Goal: Check status: Check status

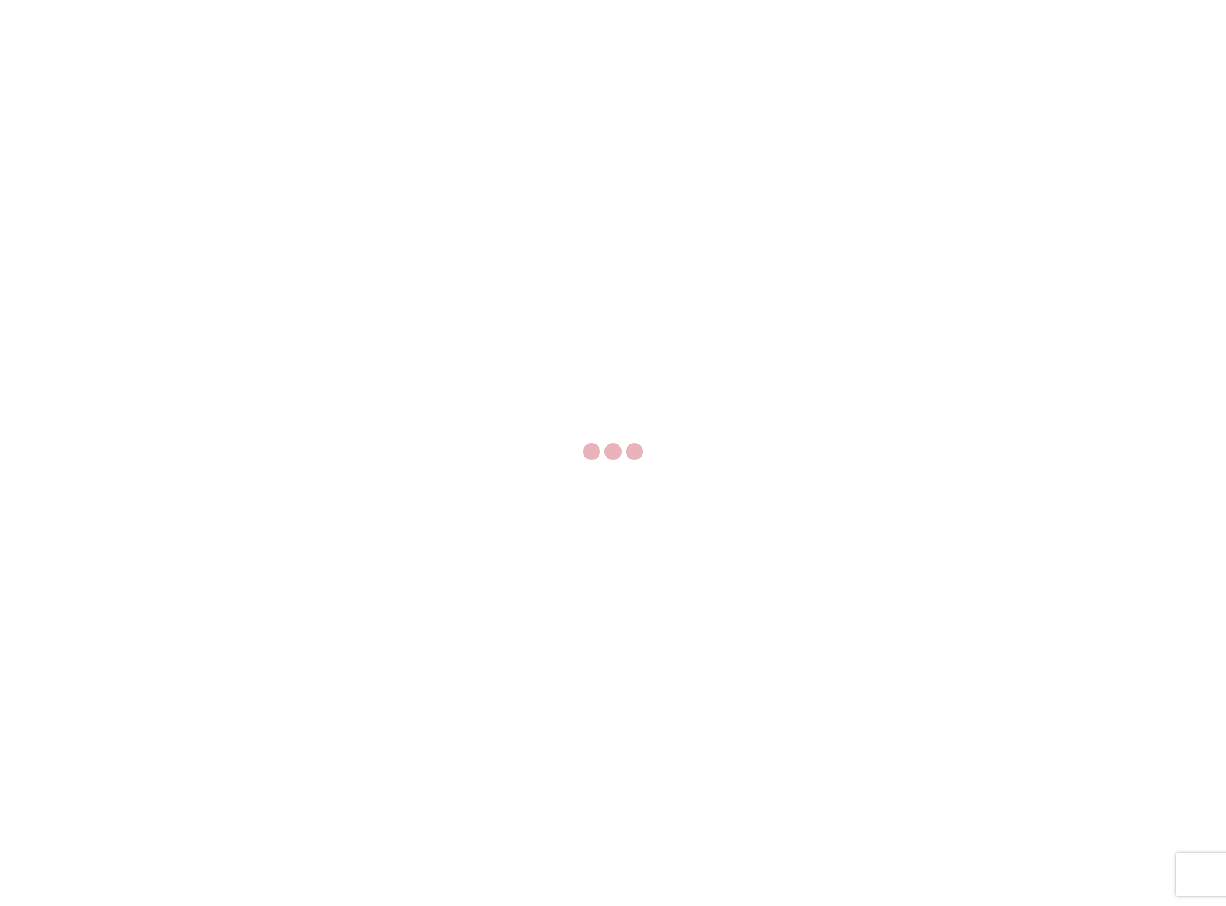
select select "FULL"
select select "LBS"
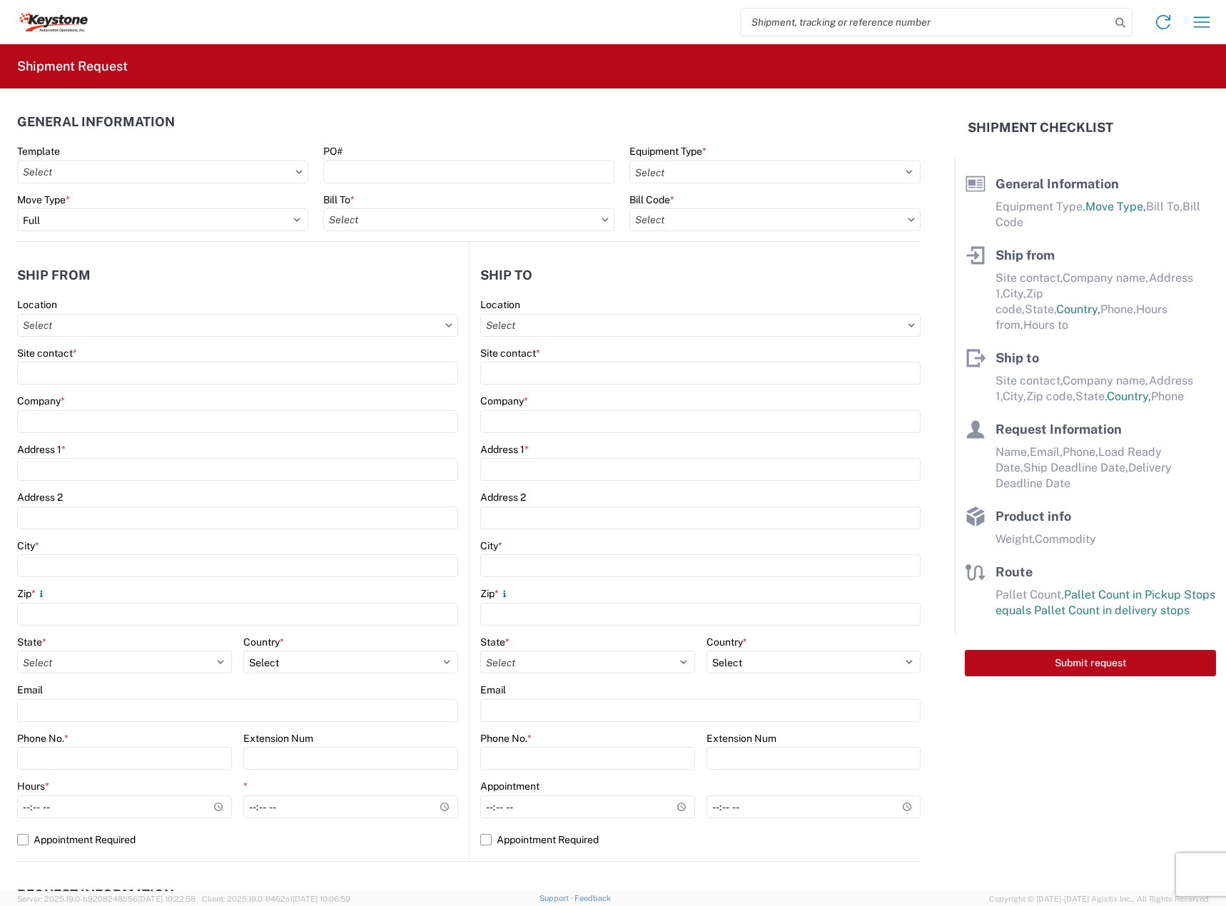
click at [823, 26] on input "search" at bounding box center [926, 22] width 370 height 27
paste input "56796820"
type input "56796820"
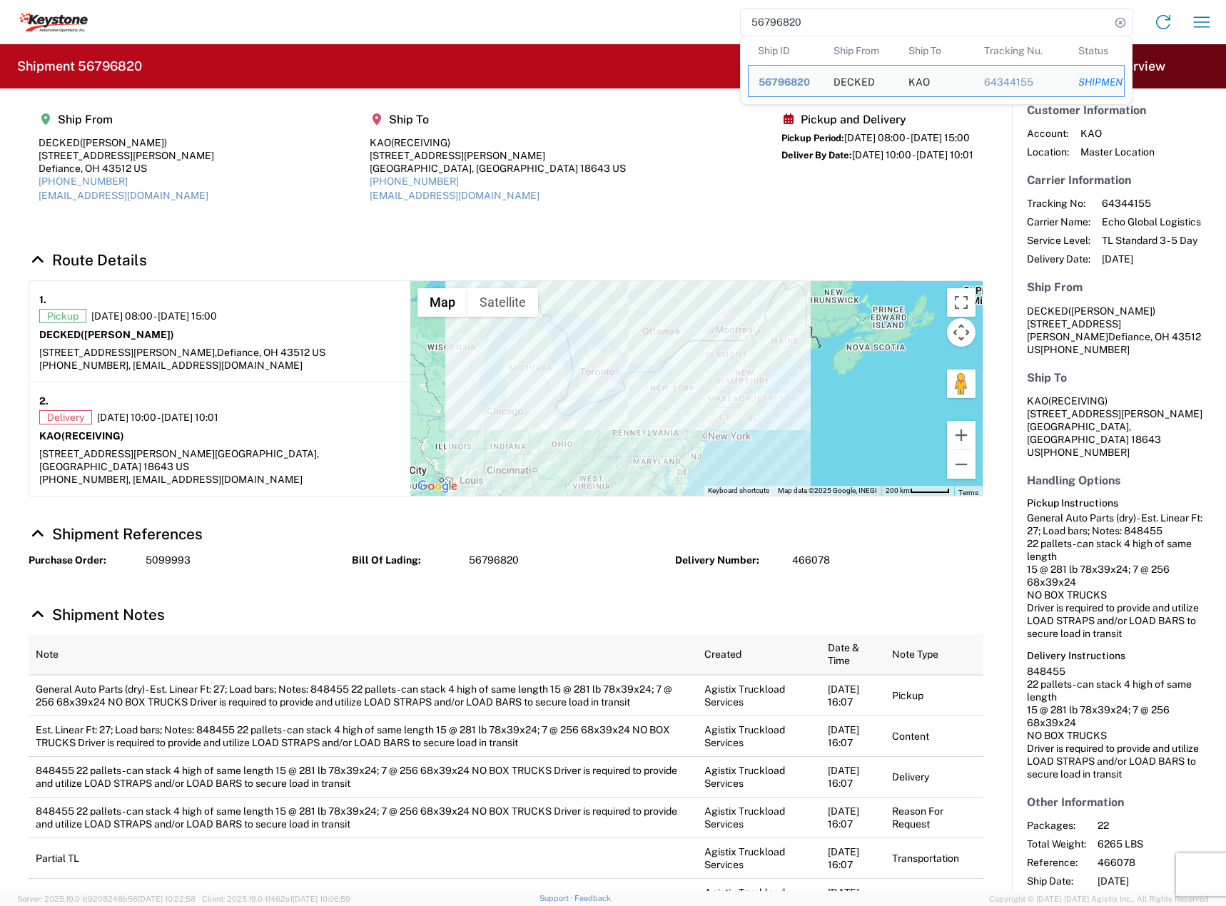
click at [126, 59] on h2 "Shipment 56796820" at bounding box center [79, 66] width 125 height 17
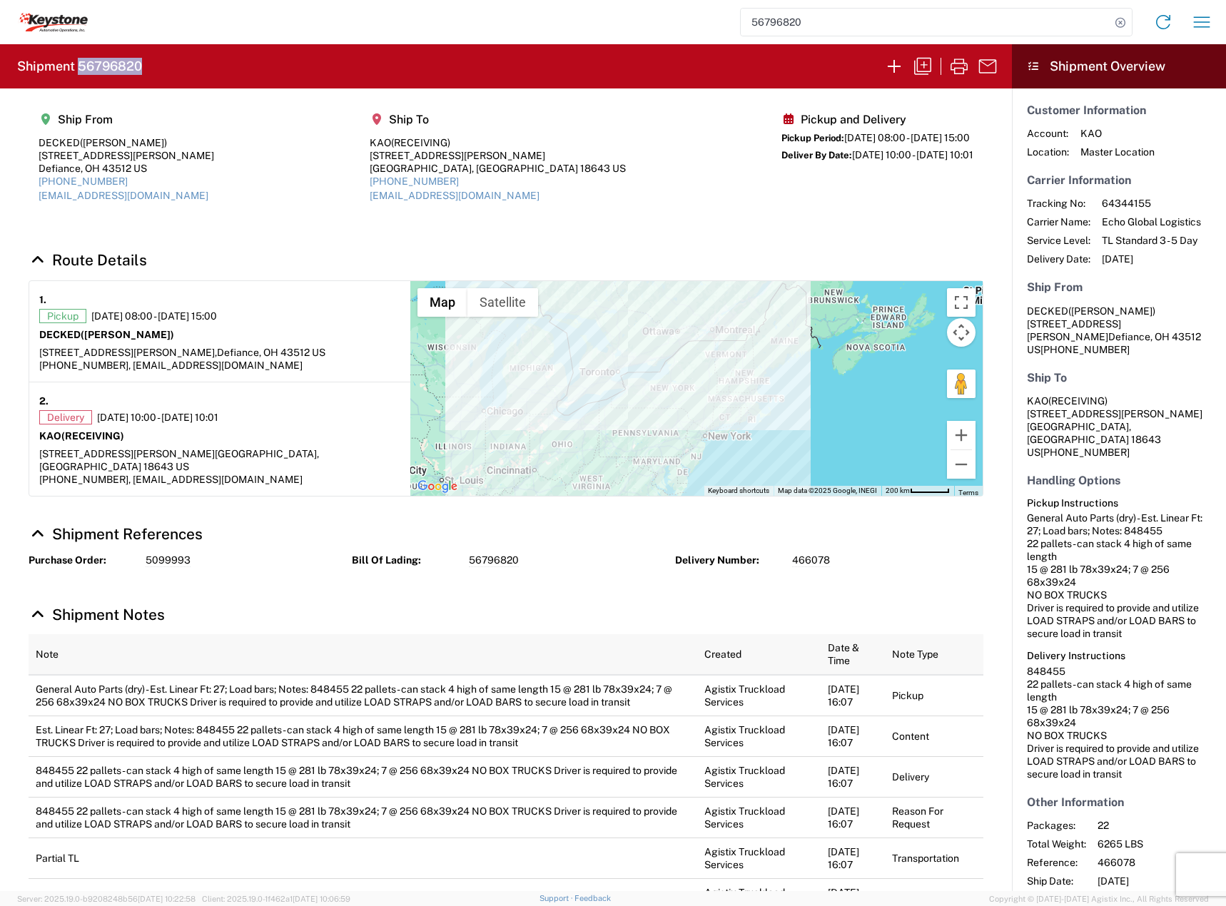
click at [126, 59] on h2 "Shipment 56796820" at bounding box center [79, 66] width 125 height 17
copy h2 "56796820"
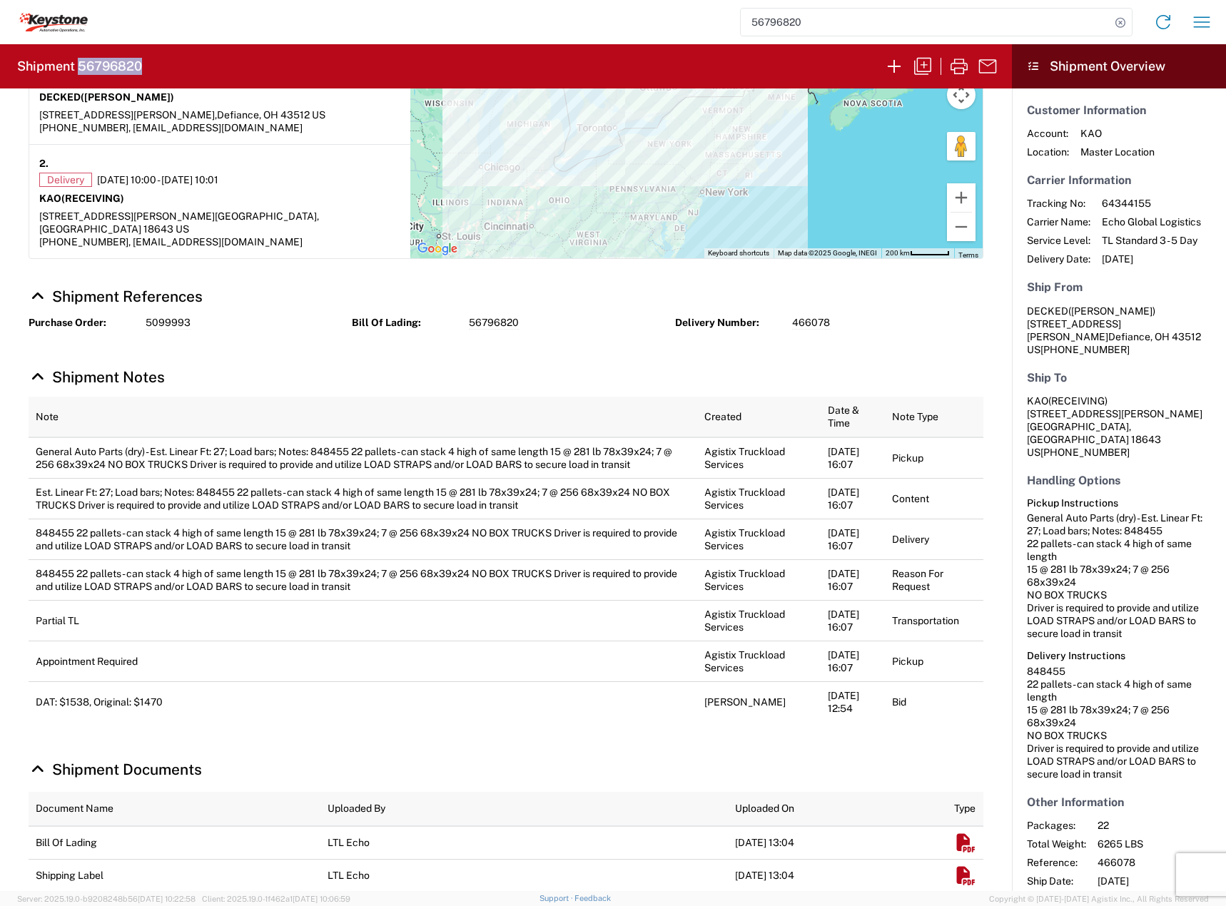
scroll to position [309, 0]
